Goal: Task Accomplishment & Management: Use online tool/utility

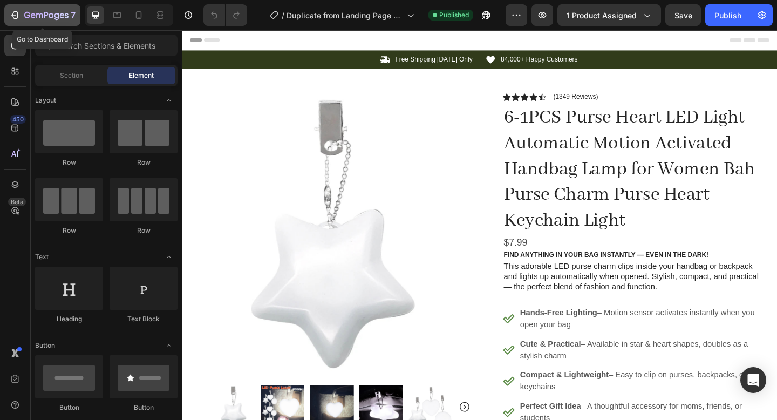
click at [32, 19] on icon "button" at bounding box center [46, 15] width 44 height 9
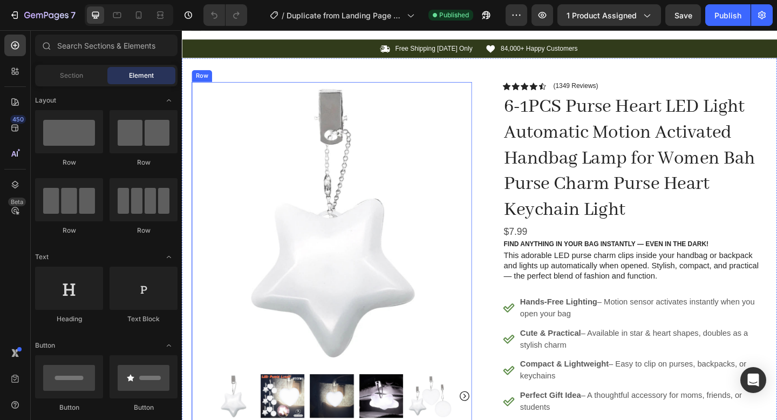
scroll to position [13, 0]
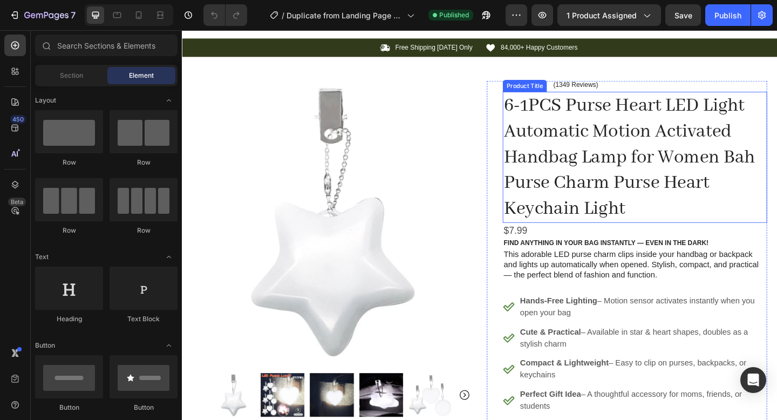
click at [578, 118] on h1 "6-1PCS Purse Heart LED Light Automatic Motion Activated Handbag Lamp for Women …" at bounding box center [675, 168] width 288 height 143
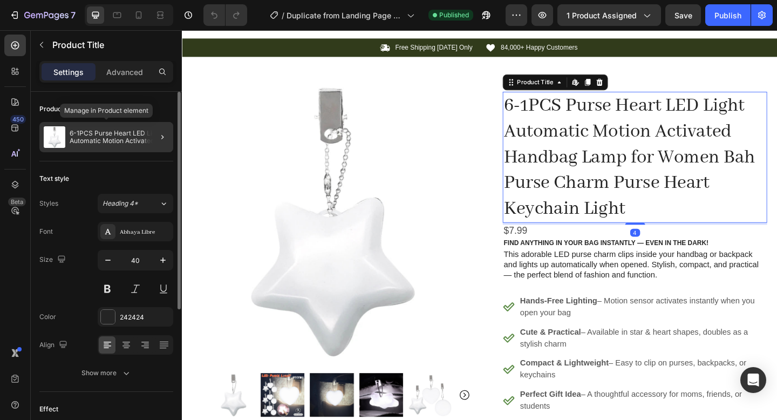
click at [107, 139] on p "6-1PCS Purse Heart LED Light Automatic Motion Activated Handbag Lamp for Women …" at bounding box center [119, 137] width 99 height 15
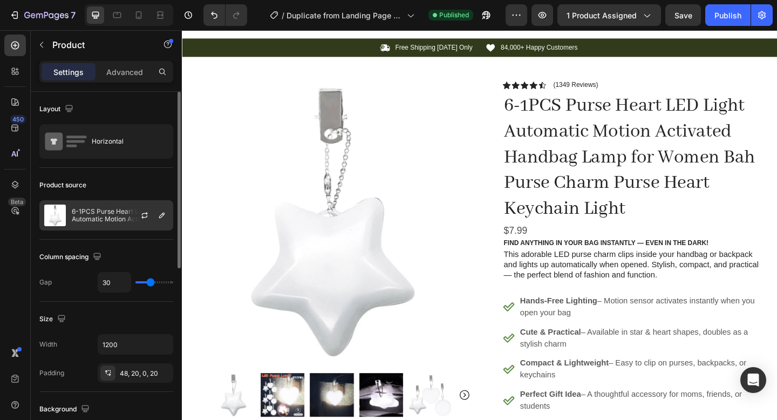
click at [116, 212] on p "6-1PCS Purse Heart LED Light Automatic Motion Activated Handbag Lamp for Women …" at bounding box center [120, 215] width 97 height 15
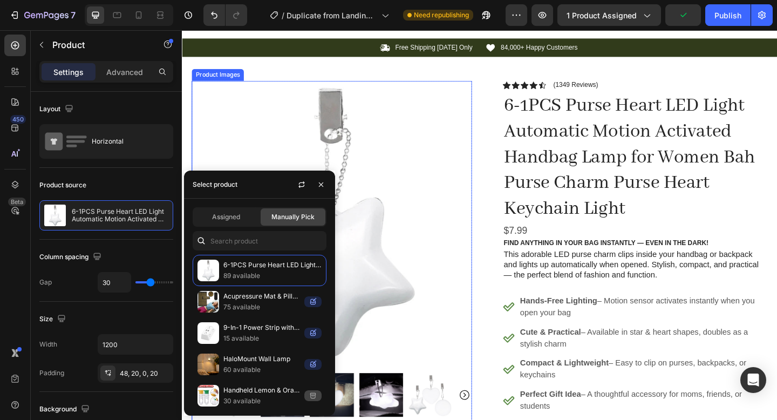
click at [250, 140] on img at bounding box center [345, 237] width 305 height 305
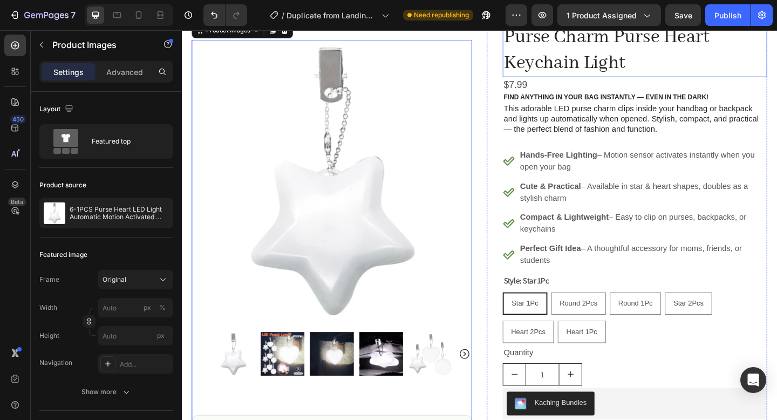
scroll to position [345, 0]
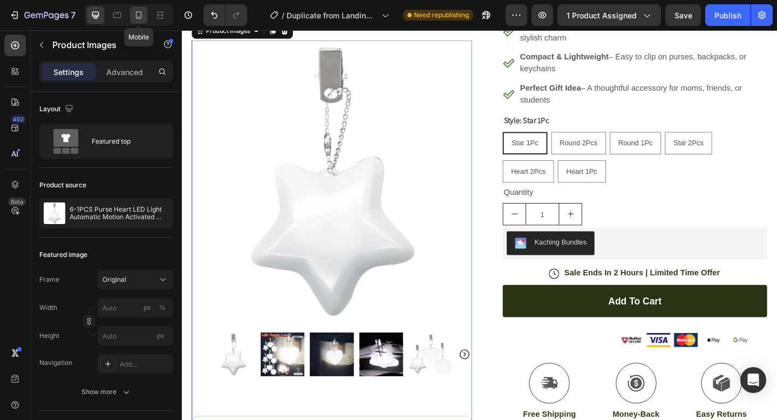
click at [141, 10] on icon at bounding box center [138, 15] width 11 height 11
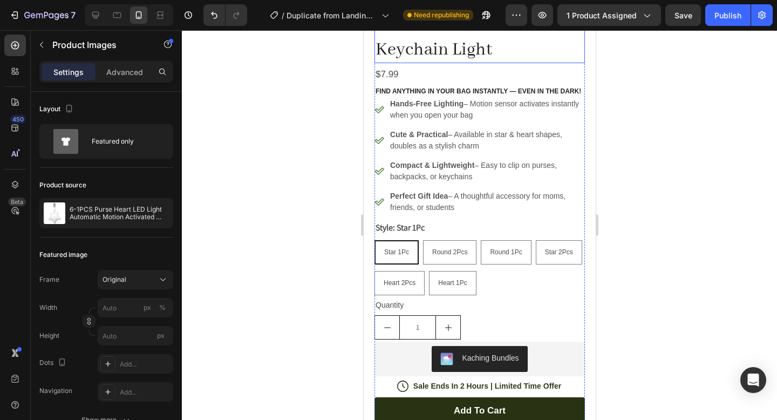
scroll to position [406, 0]
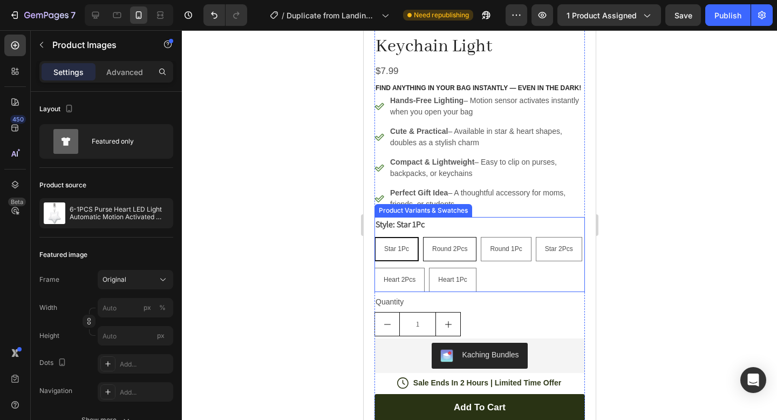
click at [443, 239] on div "Round 2Pcs" at bounding box center [449, 249] width 52 height 21
click at [423, 237] on input "Round 2Pcs Round 2Pcs Round 2Pcs" at bounding box center [422, 236] width 1 height 1
radio input "true"
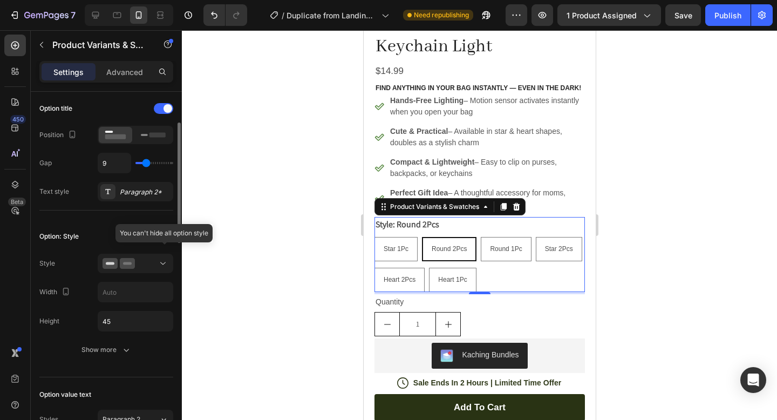
scroll to position [186, 0]
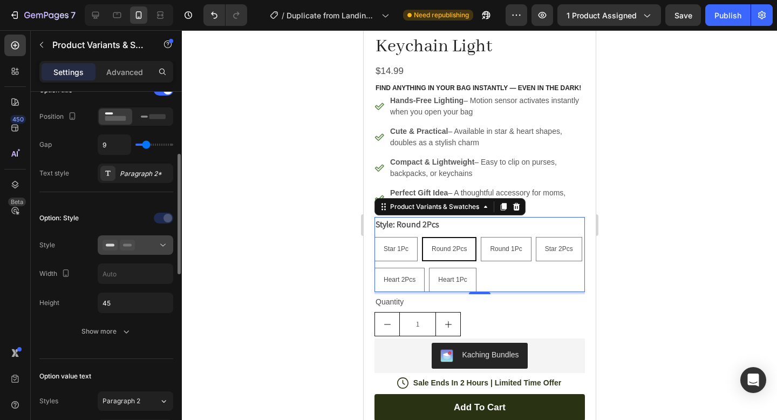
click at [136, 241] on div at bounding box center [136, 245] width 66 height 11
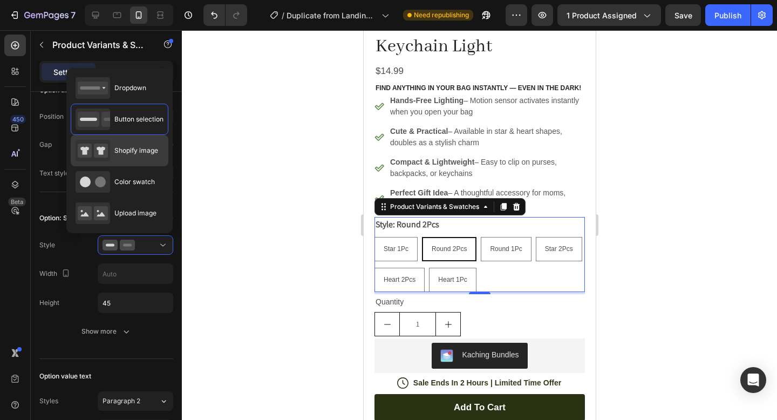
click at [134, 155] on div "Shopify image" at bounding box center [117, 151] width 83 height 22
type input "64"
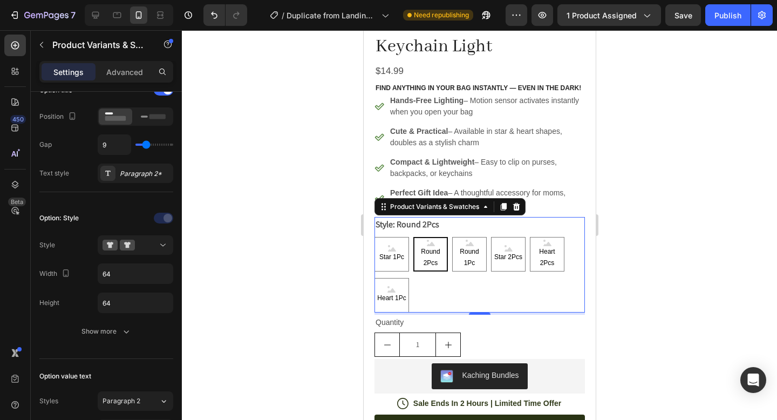
scroll to position [467, 0]
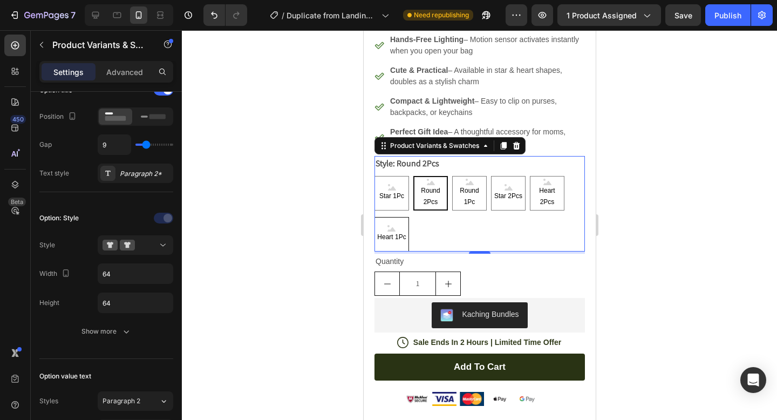
click at [389, 234] on span "Heart 1Pc" at bounding box center [391, 238] width 33 height 12
click at [374, 217] on input "Heart 1Pc Heart 1Pc Heart 1Pc" at bounding box center [374, 216] width 1 height 1
radio input "true"
click at [434, 201] on span "Round 2Pcs" at bounding box center [429, 196] width 33 height 23
click at [413, 176] on input "Round 2Pcs Round 2Pcs Round 2Pcs" at bounding box center [412, 175] width 1 height 1
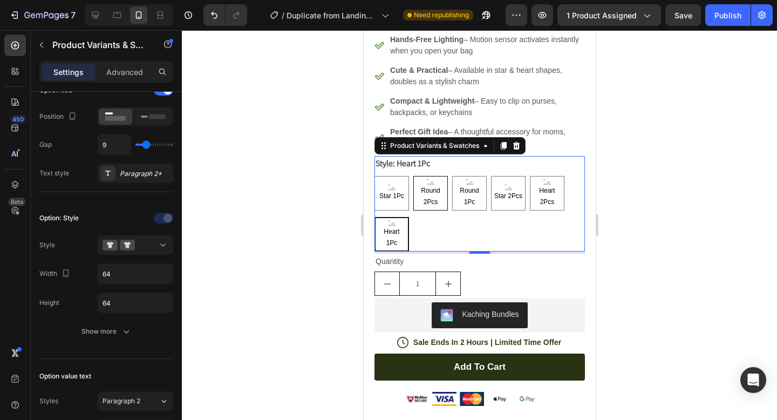
radio input "true"
click at [467, 197] on span "Round 1Pc" at bounding box center [468, 196] width 33 height 23
click at [452, 176] on input "Round 1Pc Round 1Pc Round 1Pc" at bounding box center [451, 175] width 1 height 1
radio input "true"
click at [508, 199] on span "Star 2Pcs" at bounding box center [508, 197] width 32 height 12
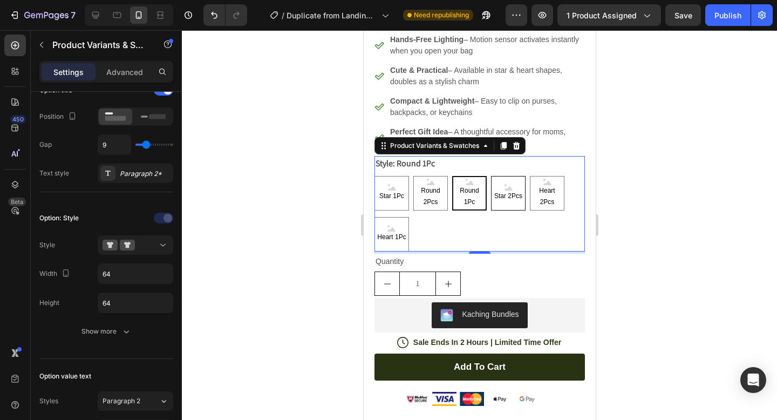
click at [491, 176] on input "Star 2Pcs Star 2Pcs Star 2Pcs" at bounding box center [490, 175] width 1 height 1
radio input "true"
click at [548, 194] on span "Heart 2Pcs" at bounding box center [546, 196] width 33 height 23
click at [530, 176] on input "Heart 2Pcs Heart 2Pcs Heart 2Pcs" at bounding box center [529, 175] width 1 height 1
radio input "true"
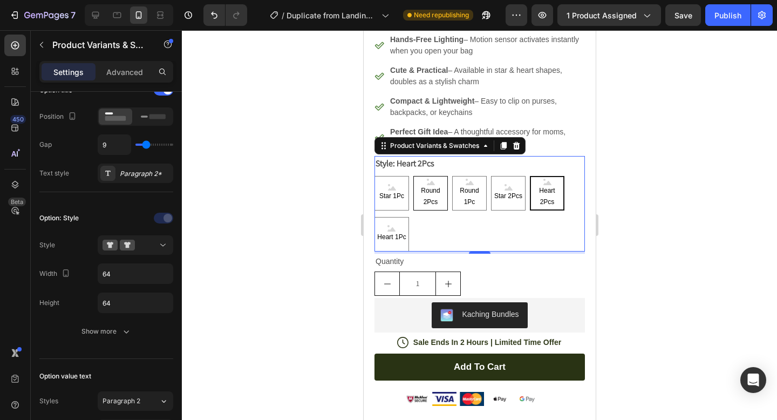
click at [425, 186] on span "Round 2Pcs" at bounding box center [429, 196] width 33 height 23
click at [413, 176] on input "Round 2Pcs Round 2Pcs Round 2Pcs" at bounding box center [412, 175] width 1 height 1
radio input "true"
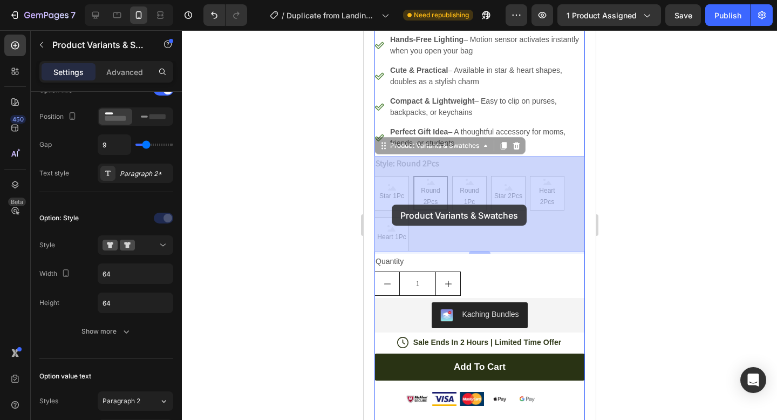
drag, startPoint x: 391, startPoint y: 232, endPoint x: 391, endPoint y: 204, distance: 28.6
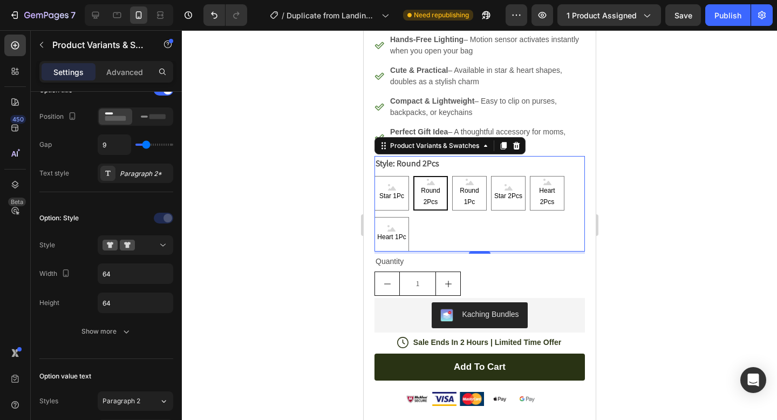
click at [306, 175] on div at bounding box center [479, 225] width 595 height 390
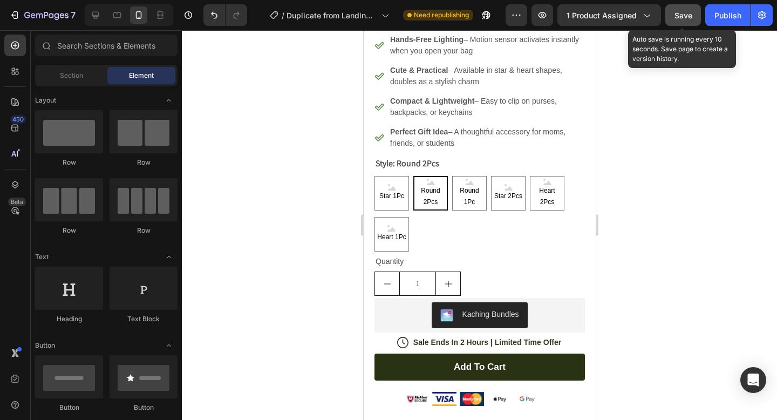
click at [681, 17] on span "Save" at bounding box center [684, 15] width 18 height 9
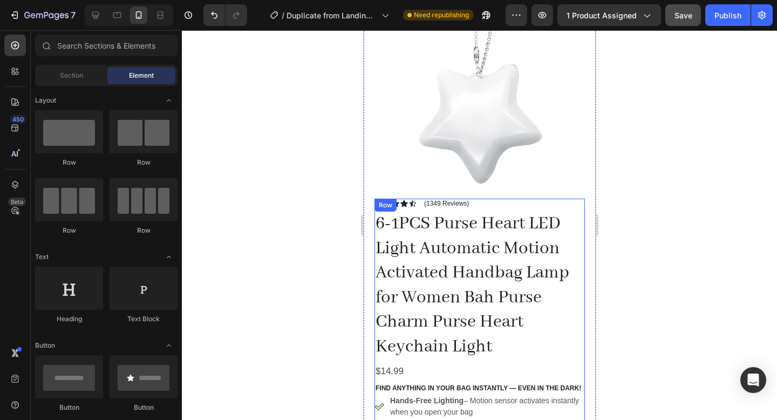
scroll to position [0, 0]
